Goal: Task Accomplishment & Management: Manage account settings

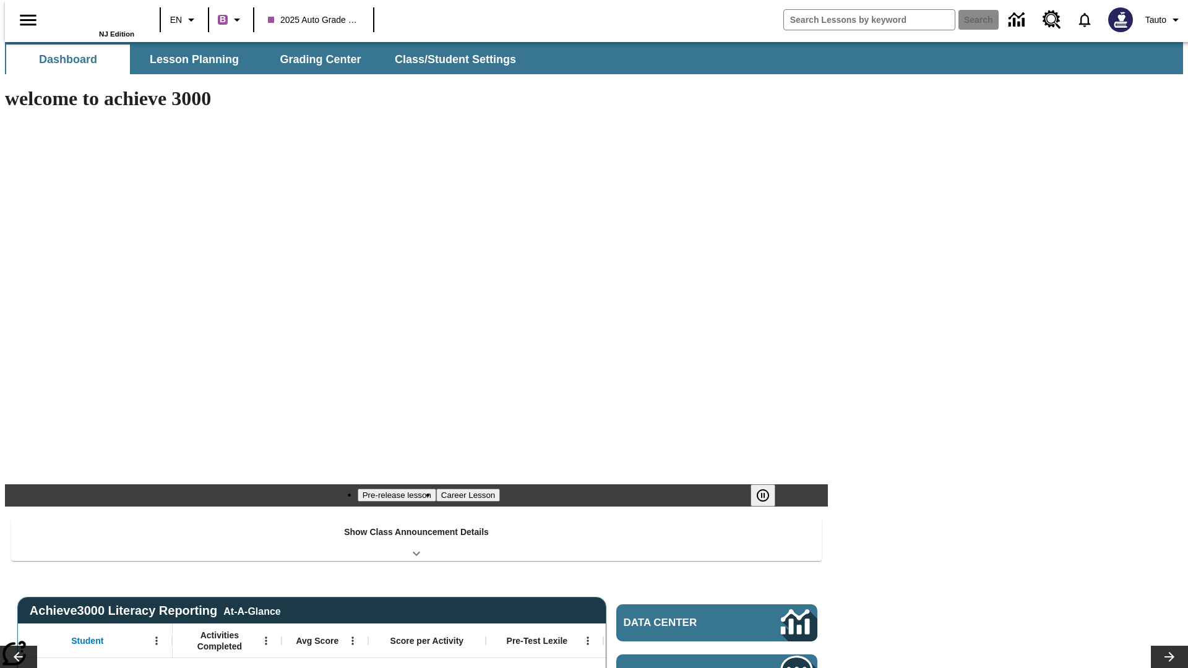
type input "-1"
click at [449, 59] on span "Class/Student Settings" at bounding box center [456, 60] width 121 height 14
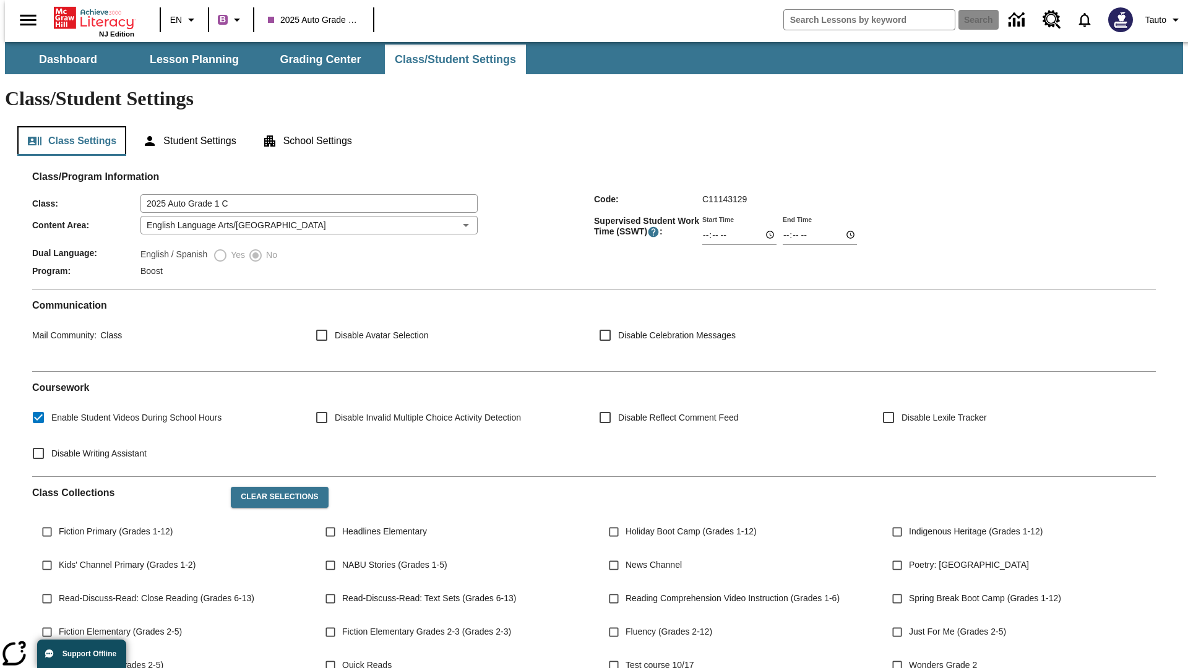
click at [67, 126] on button "Class Settings" at bounding box center [71, 141] width 109 height 30
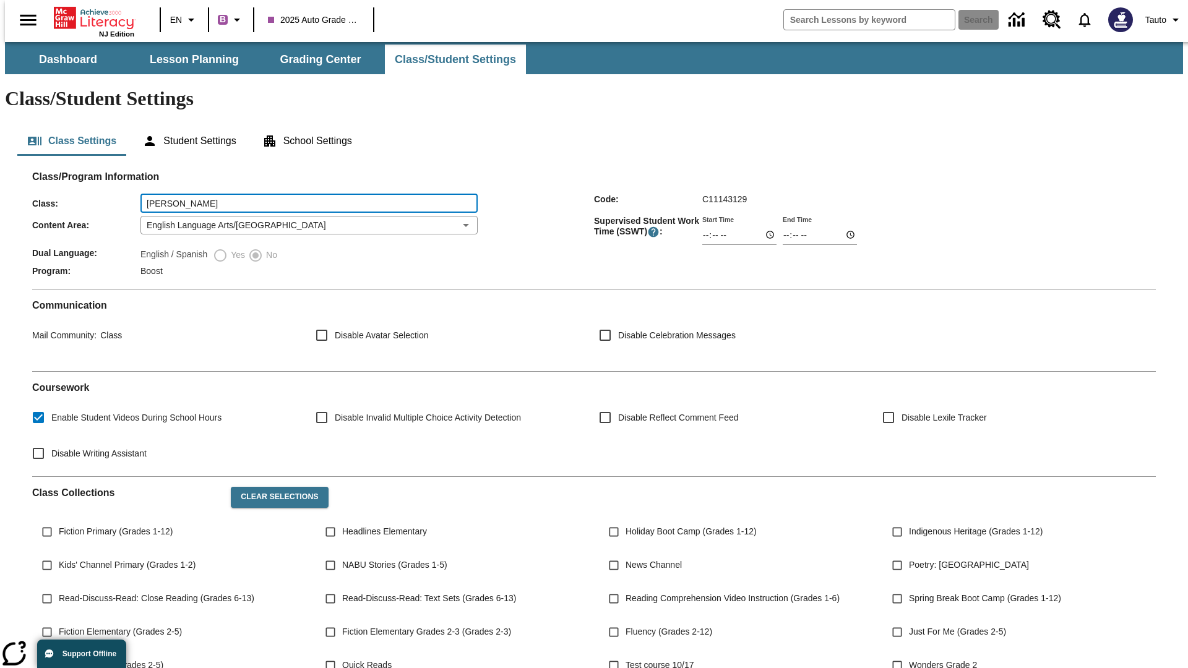
type input "Rice - Herman"
type input "06:00"
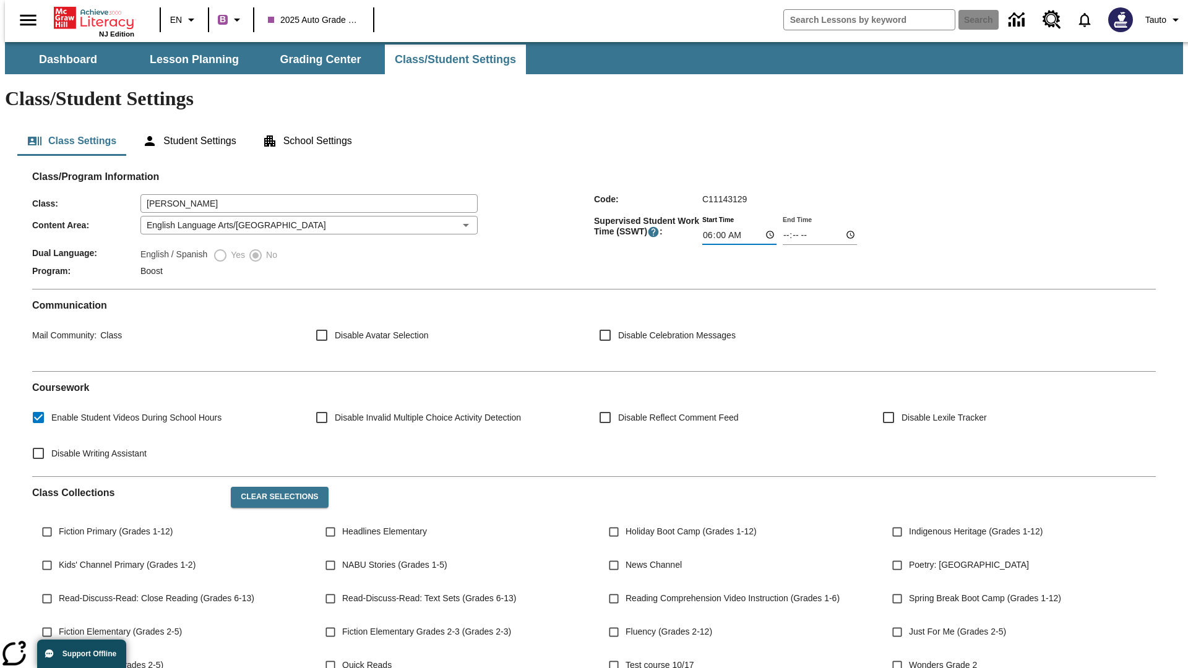
type input "06:01"
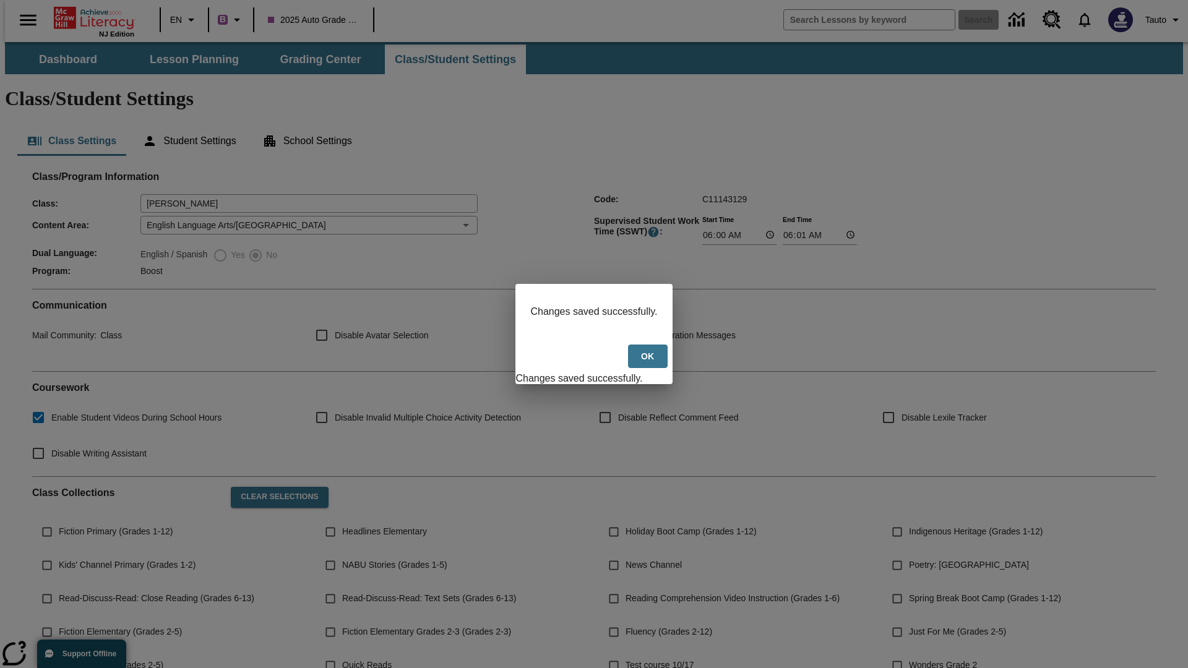
scroll to position [181, 0]
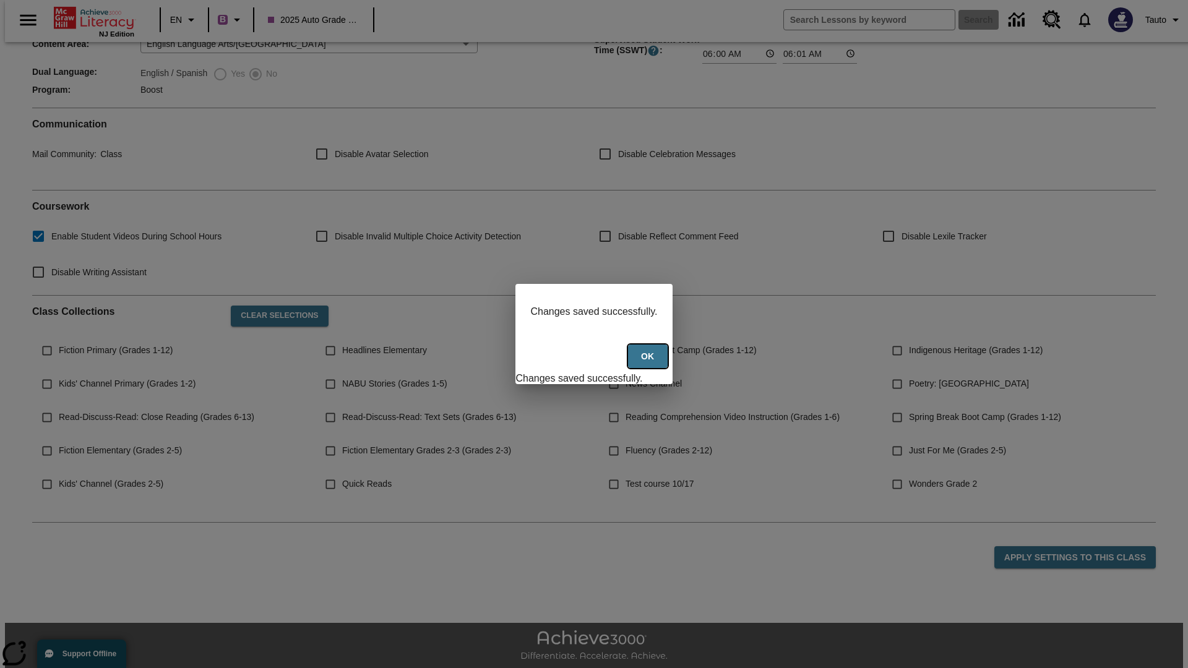
click at [649, 363] on button "Ok" at bounding box center [648, 357] width 40 height 24
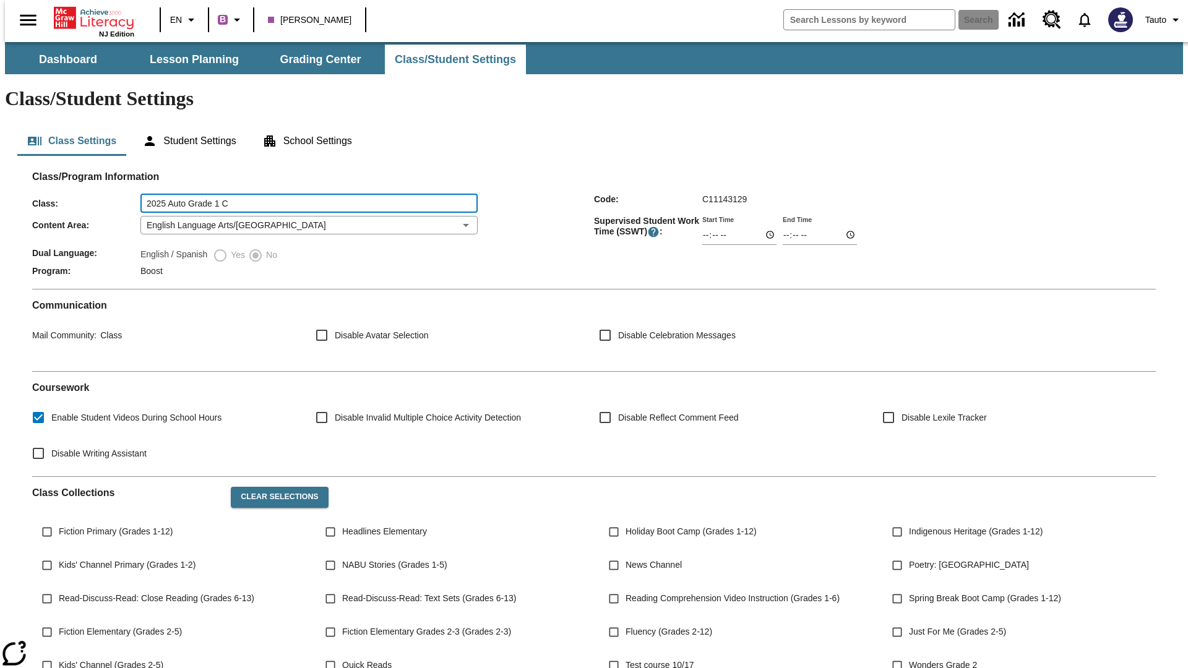
type input "2025 Auto Grade 1 C"
type input "06:00"
type input "06:01"
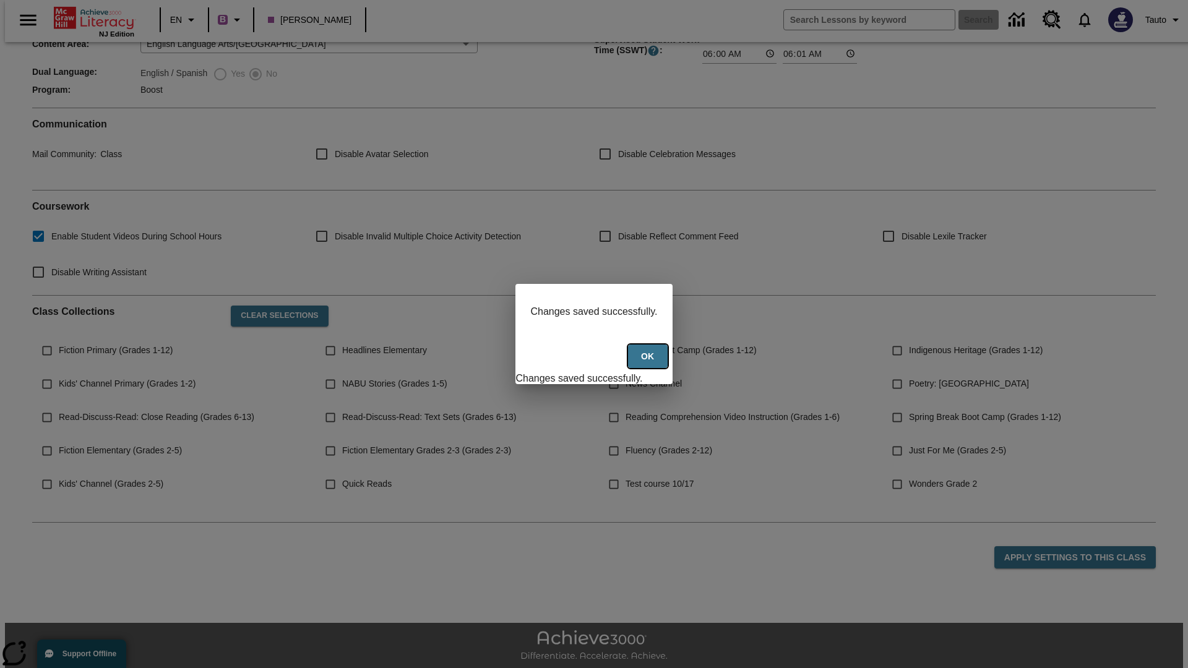
click at [649, 363] on button "Ok" at bounding box center [648, 357] width 40 height 24
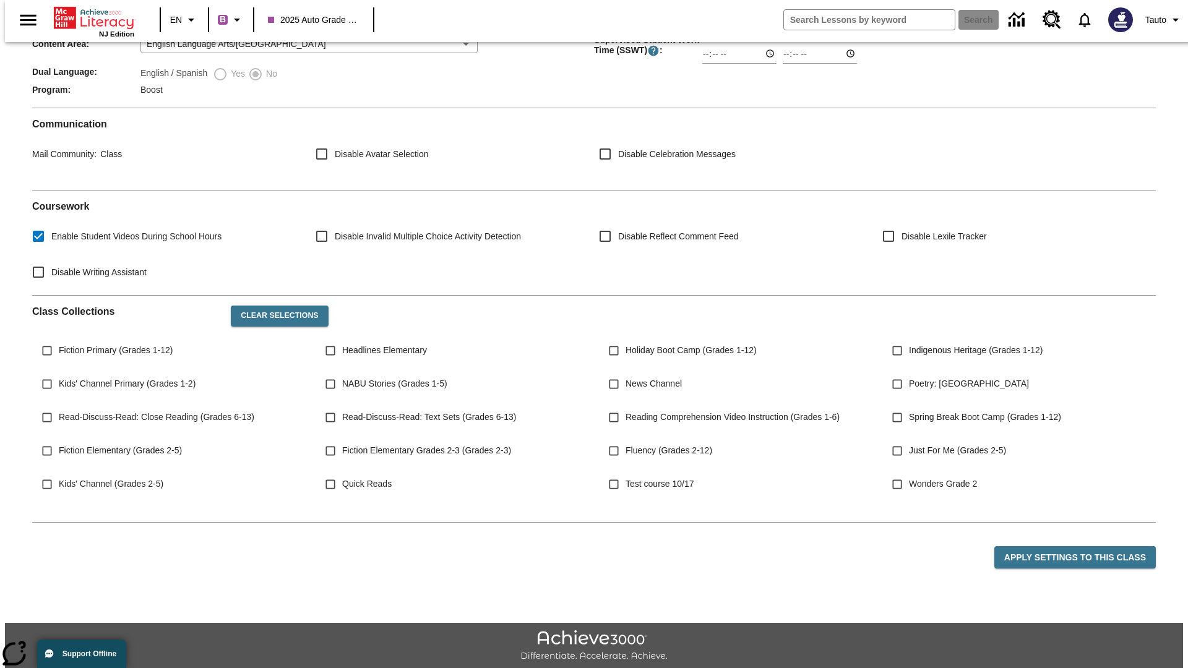
scroll to position [179, 0]
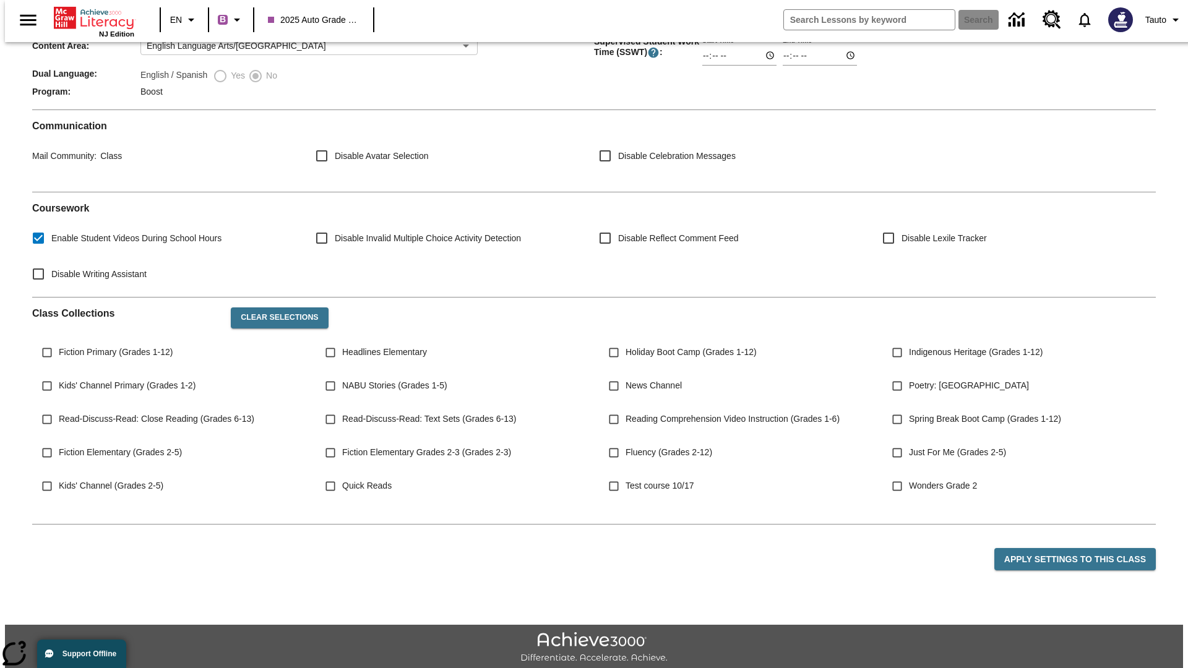
click at [305, 189] on body "Skip to main content NJ Edition EN B 2025 Auto Grade 1 C Search Tauto Dashboard…" at bounding box center [594, 284] width 1179 height 842
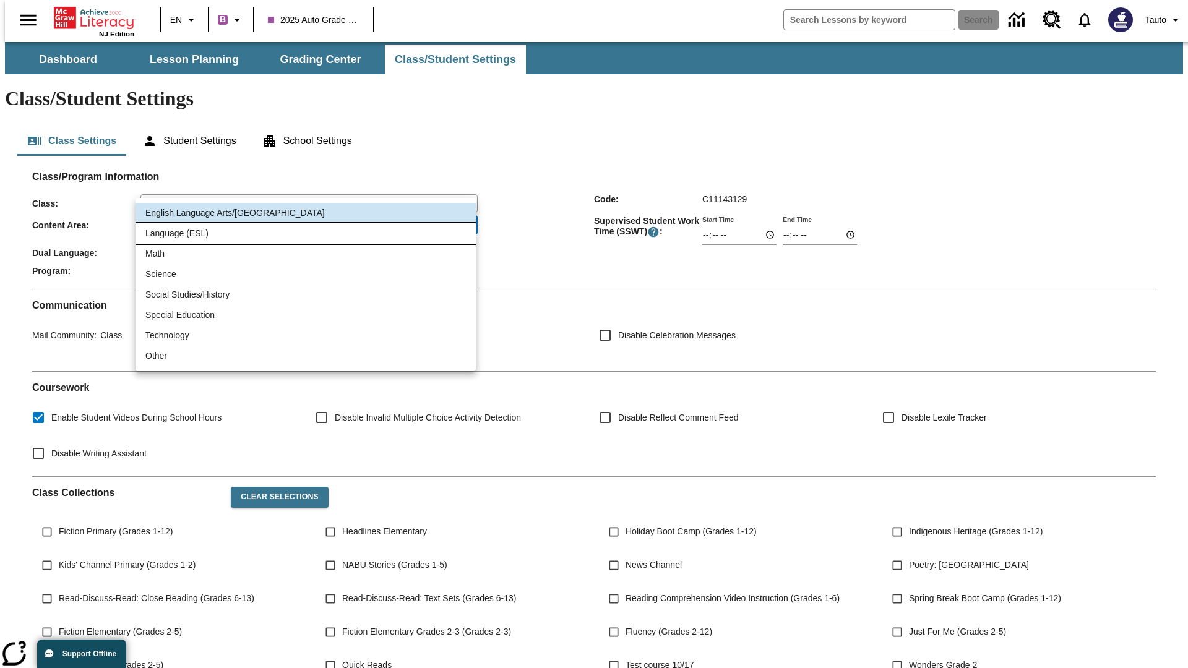
click at [306, 233] on li "Language (ESL)" at bounding box center [306, 233] width 340 height 20
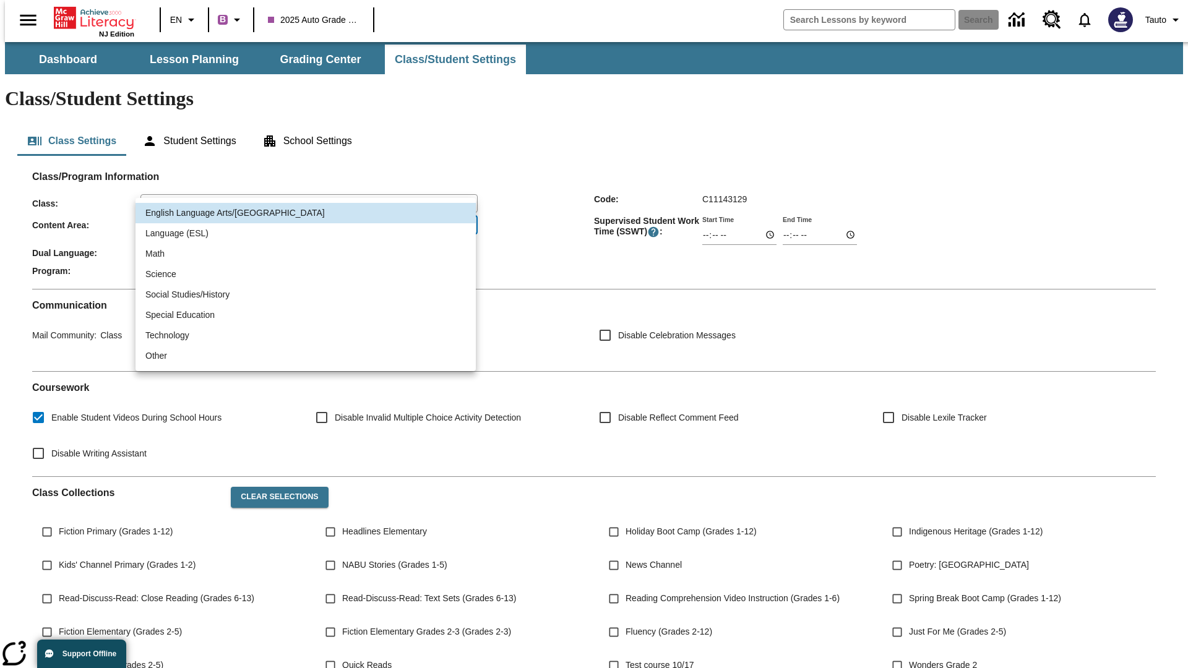
type input "2"
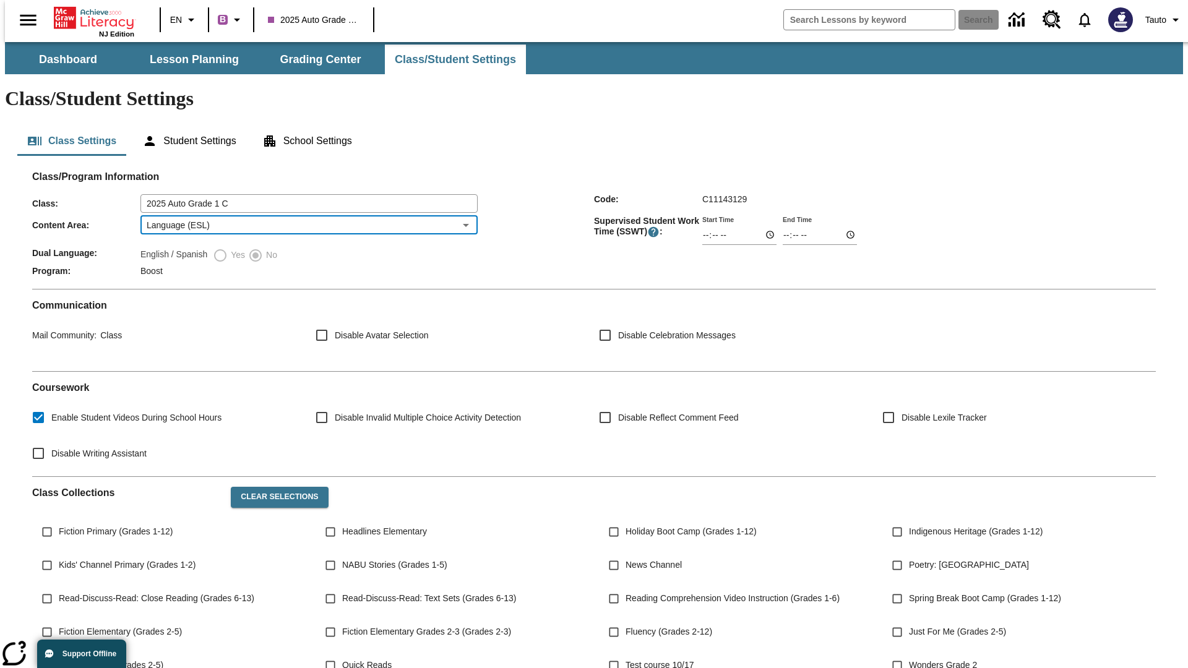
scroll to position [181, 0]
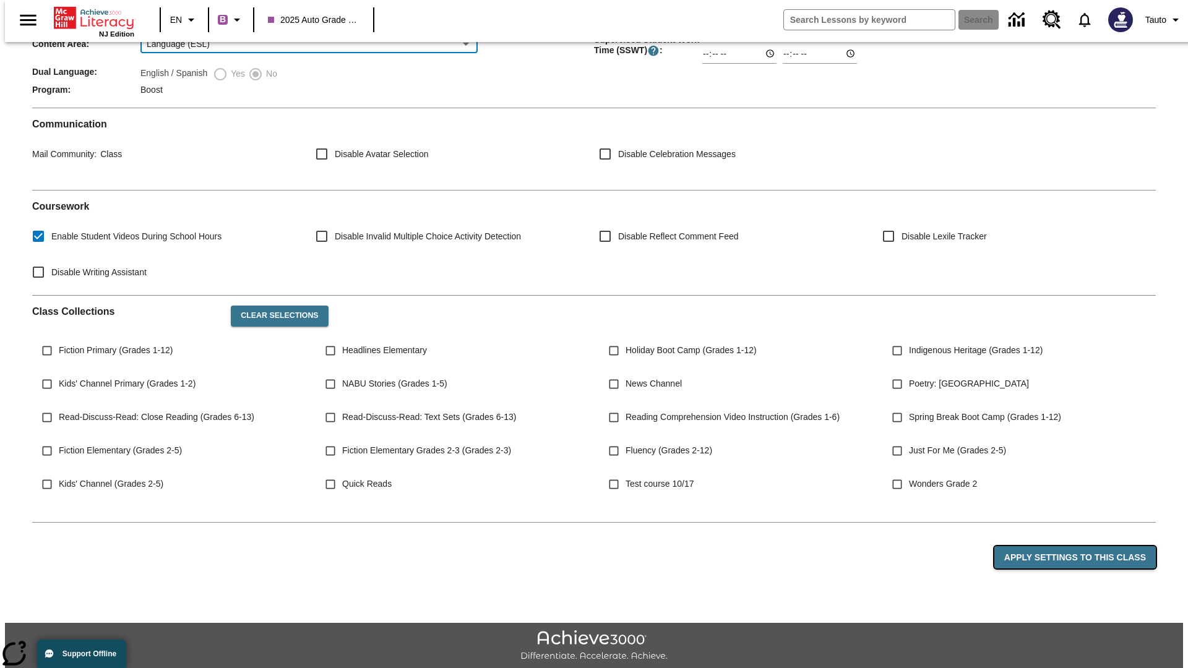
click at [1083, 547] on button "Apply Settings to this Class" at bounding box center [1076, 558] width 162 height 23
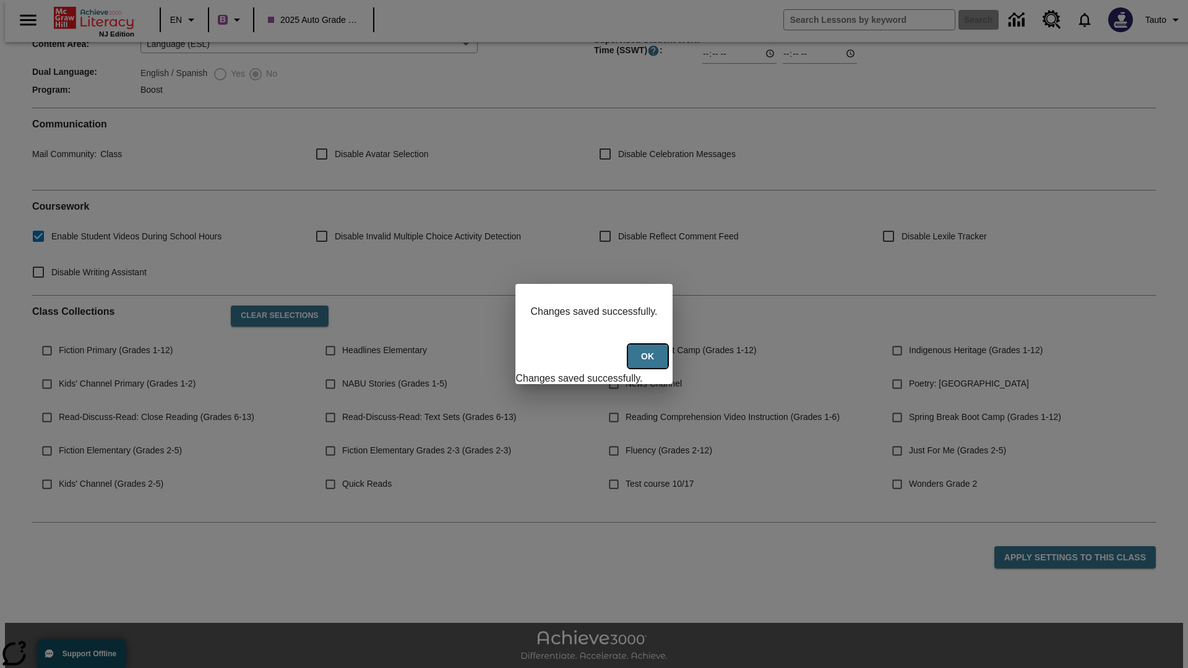
click at [649, 363] on button "Ok" at bounding box center [648, 357] width 40 height 24
